Goal: Manage account settings

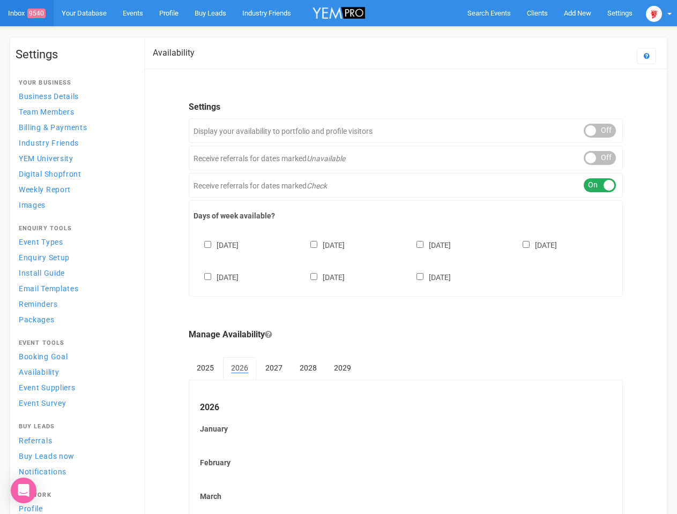
click at [338, 257] on div "[DATE] [DATE] [DATE] [DATE] [DATE] [DATE] [DATE]" at bounding box center [405, 256] width 424 height 64
click at [489, 13] on span "Search Events" at bounding box center [488, 13] width 43 height 8
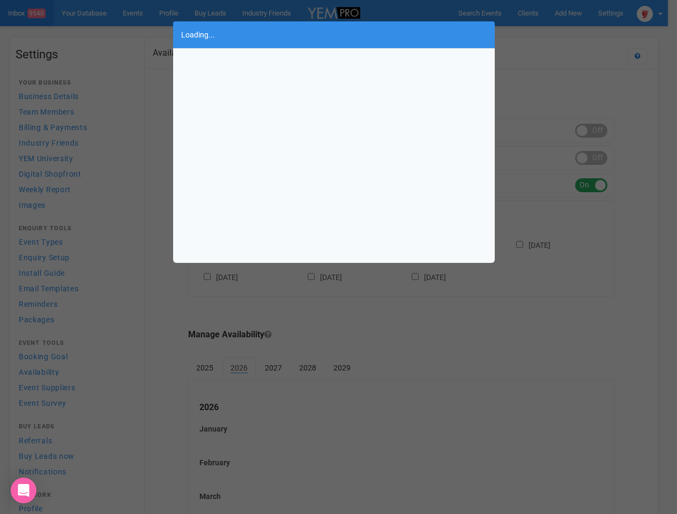
click at [577, 13] on div "Loading..." at bounding box center [338, 257] width 677 height 514
click at [552, 34] on div "Loading..." at bounding box center [338, 257] width 677 height 514
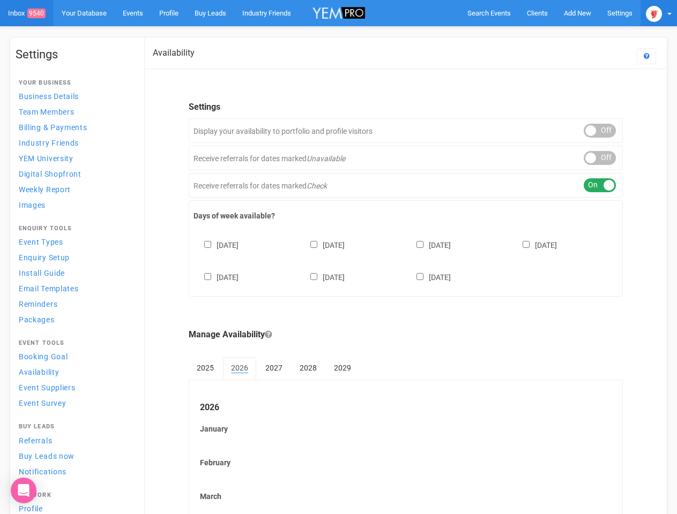
click at [659, 13] on img at bounding box center [654, 14] width 16 height 16
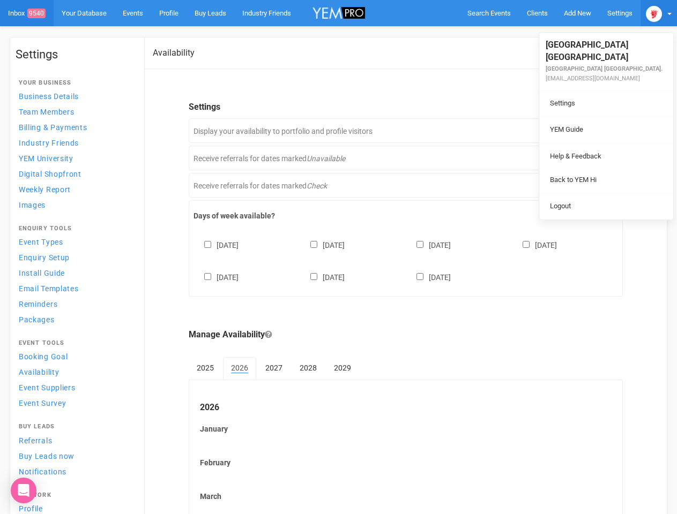
click at [600, 143] on li at bounding box center [606, 143] width 134 height 1
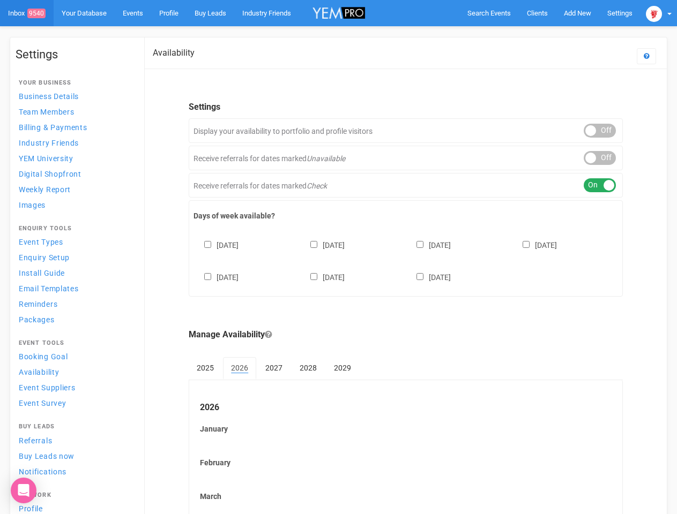
click at [600, 159] on link "Back to YEM Hi" at bounding box center [606, 169] width 129 height 21
click at [600, 185] on div "ON OFF" at bounding box center [600, 185] width 32 height 14
click at [406, 260] on div "[DATE] [DATE] [DATE] [DATE] [DATE] [DATE] [DATE]" at bounding box center [405, 256] width 424 height 64
